Goal: Task Accomplishment & Management: Manage account settings

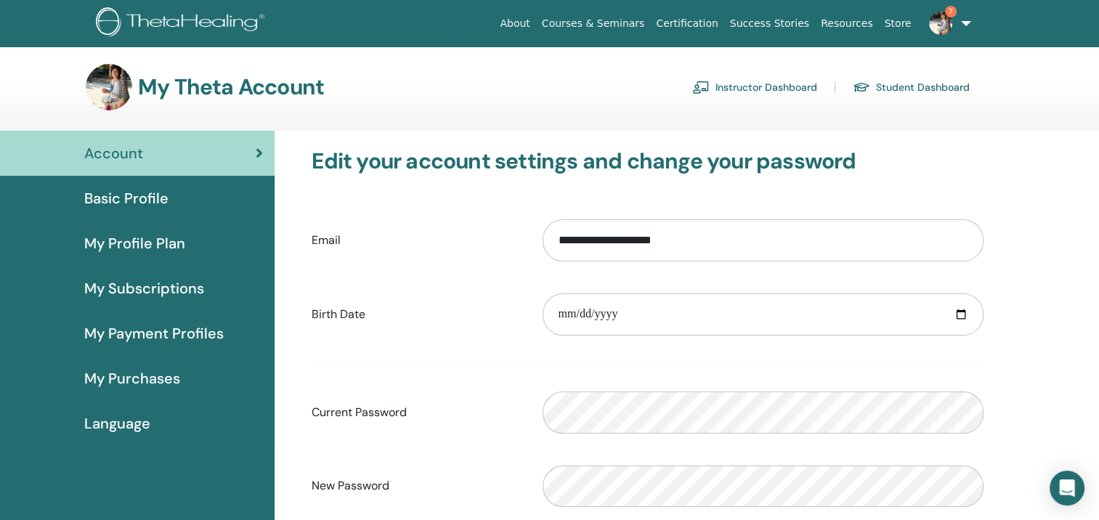
click at [782, 84] on link "Instructor Dashboard" at bounding box center [754, 87] width 125 height 23
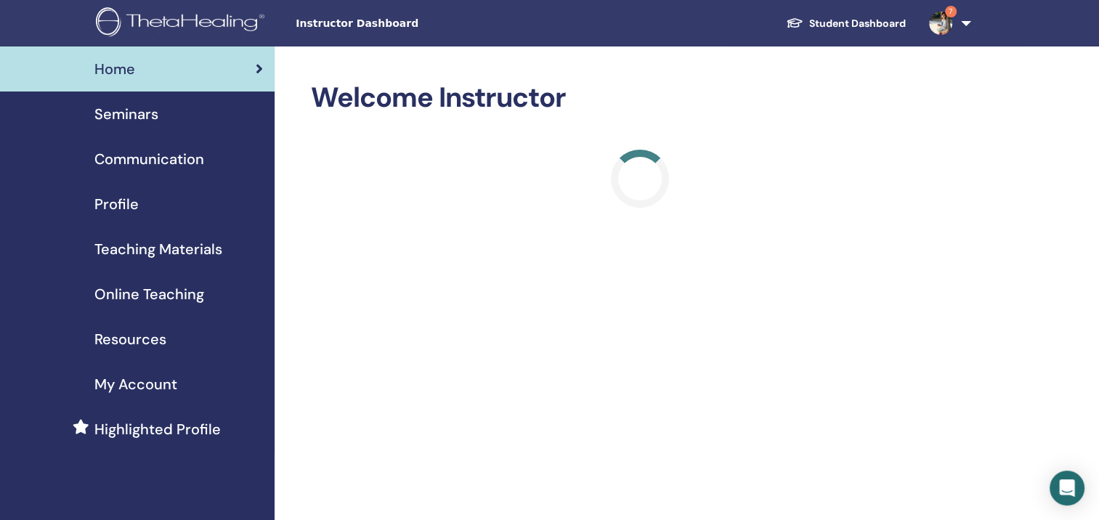
click at [142, 113] on span "Seminars" at bounding box center [126, 114] width 64 height 22
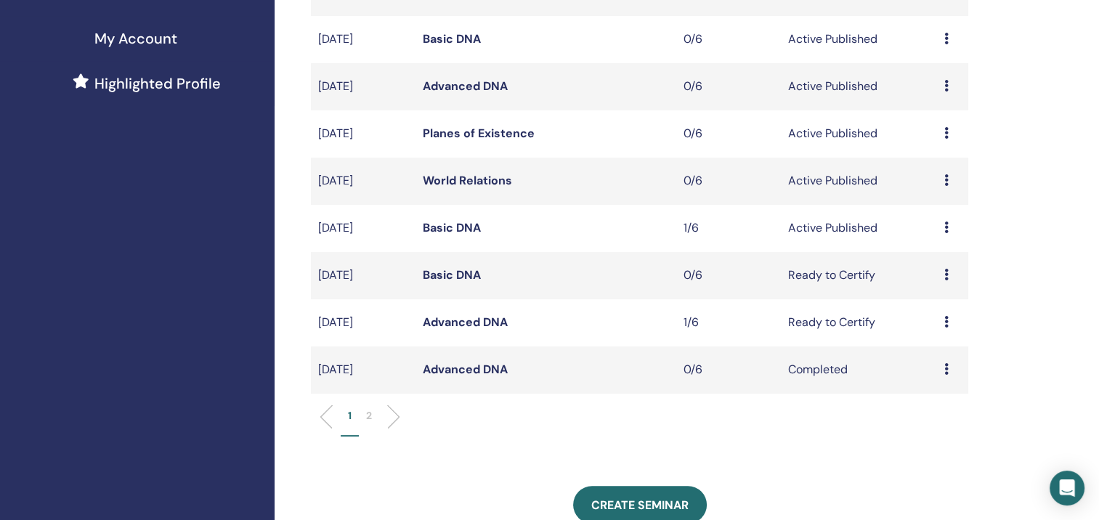
scroll to position [354, 0]
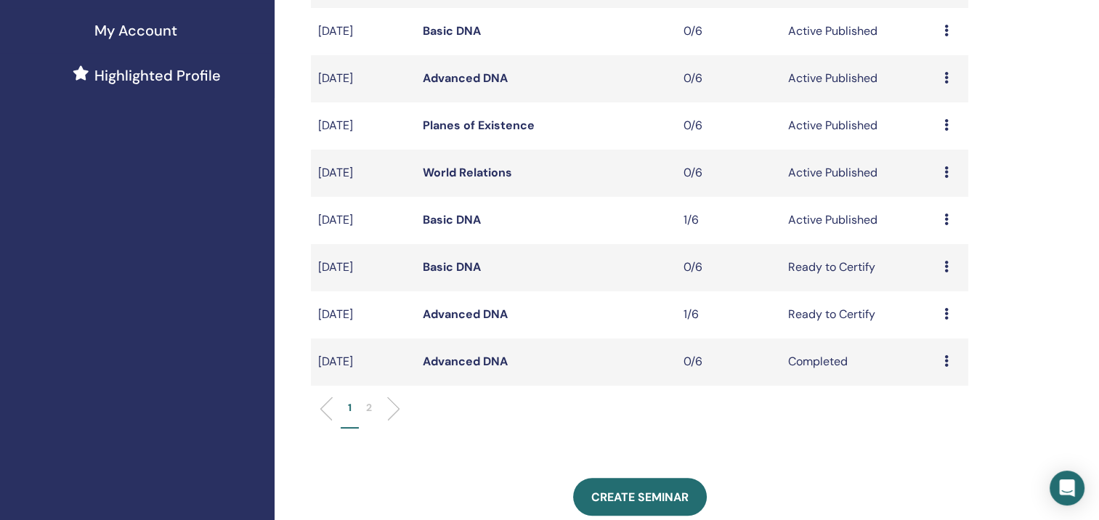
click at [947, 222] on icon at bounding box center [947, 220] width 4 height 12
click at [942, 280] on link "Attendees" at bounding box center [936, 277] width 55 height 15
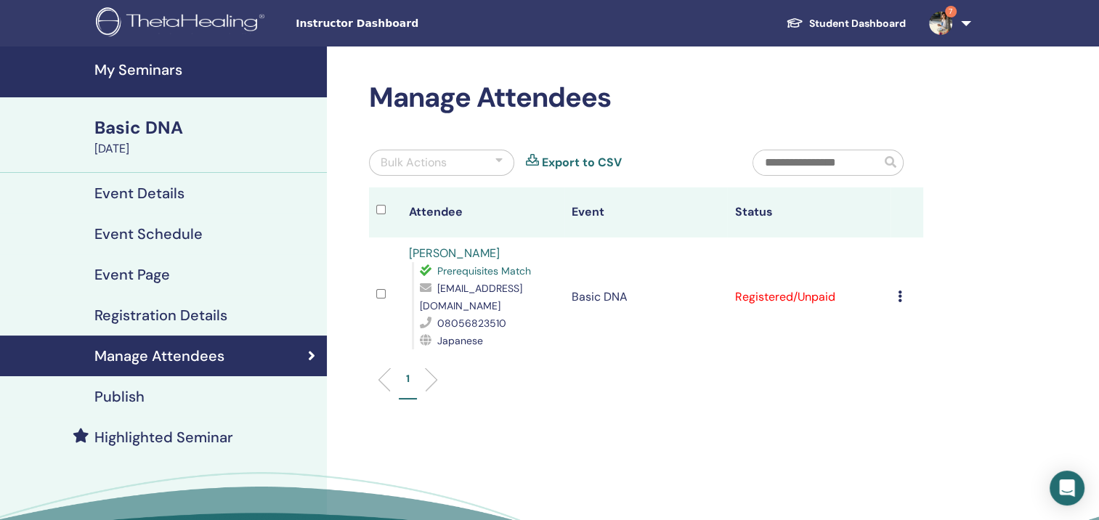
click at [894, 286] on td "Cancel Registration Do not auto-certify Mark as Paid Mark as Unpaid Mark as Abs…" at bounding box center [907, 297] width 33 height 119
click at [901, 291] on icon at bounding box center [900, 297] width 4 height 12
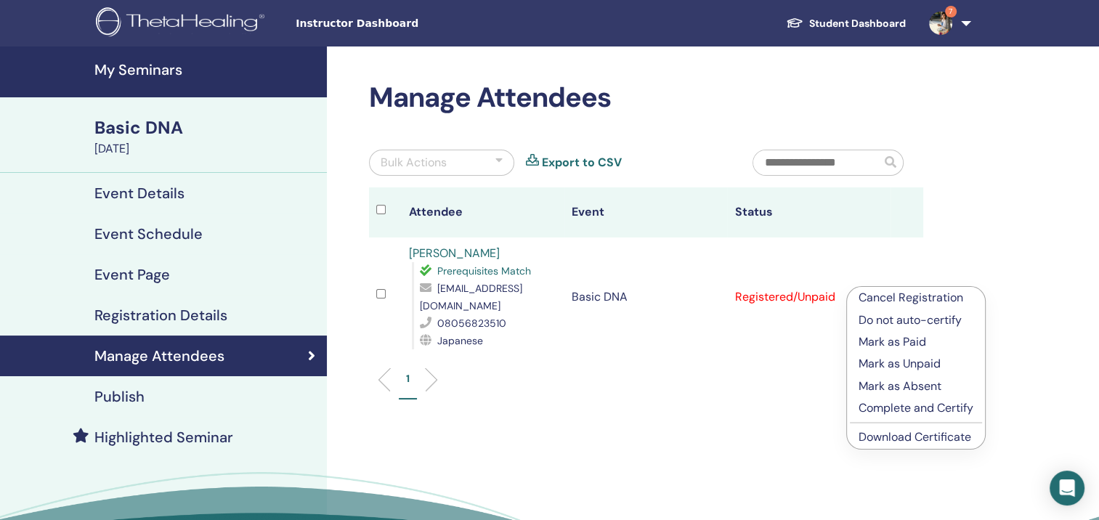
click at [933, 442] on link "Download Certificate" at bounding box center [915, 436] width 113 height 15
